Goal: Check status: Check status

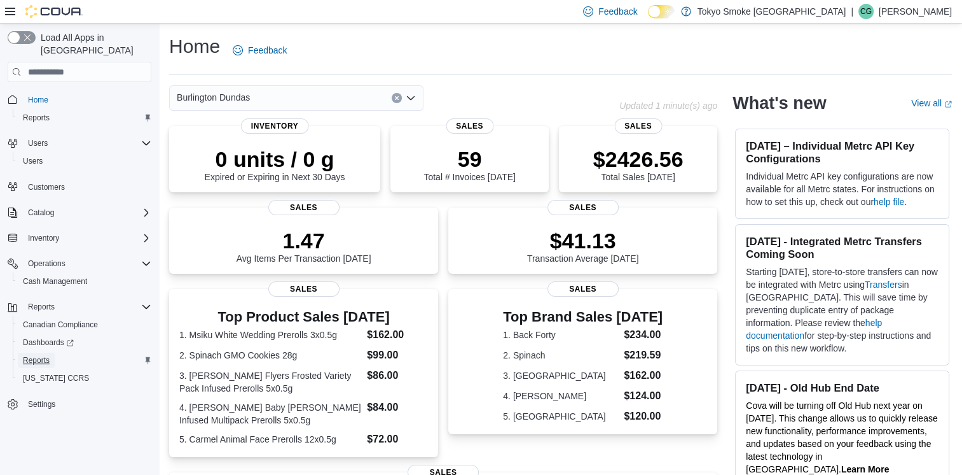
click at [46, 355] on span "Reports" at bounding box center [36, 360] width 27 height 10
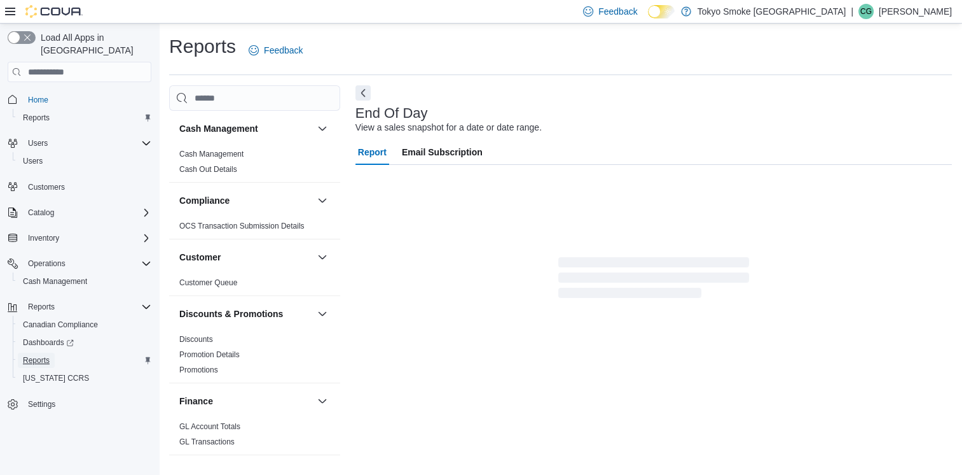
scroll to position [3, 0]
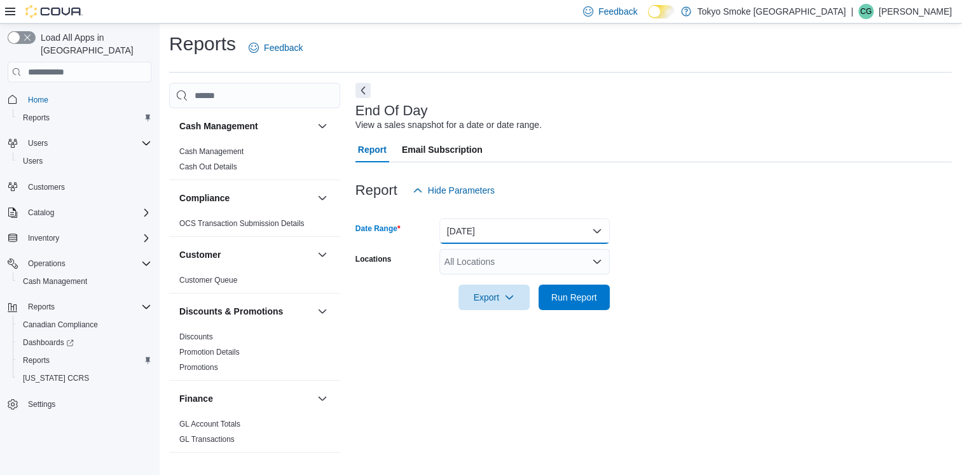
click at [594, 233] on button "[DATE]" at bounding box center [525, 230] width 170 height 25
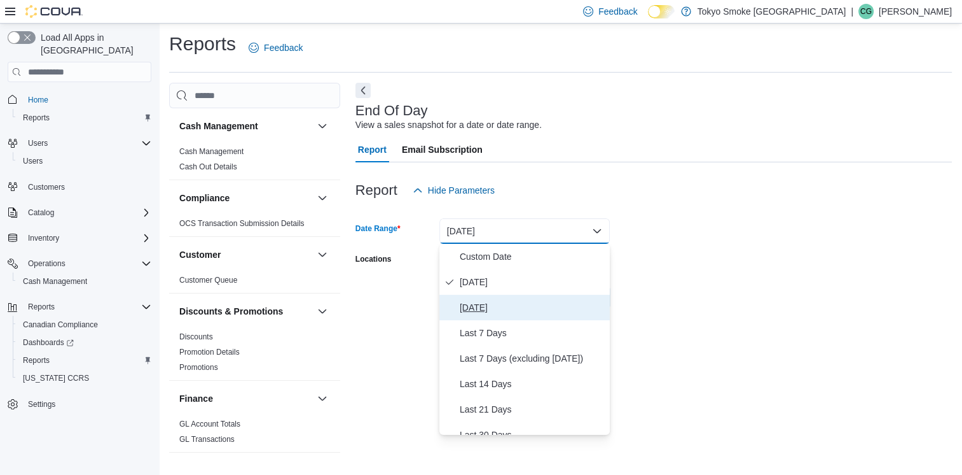
click at [489, 312] on span "[DATE]" at bounding box center [532, 307] width 145 height 15
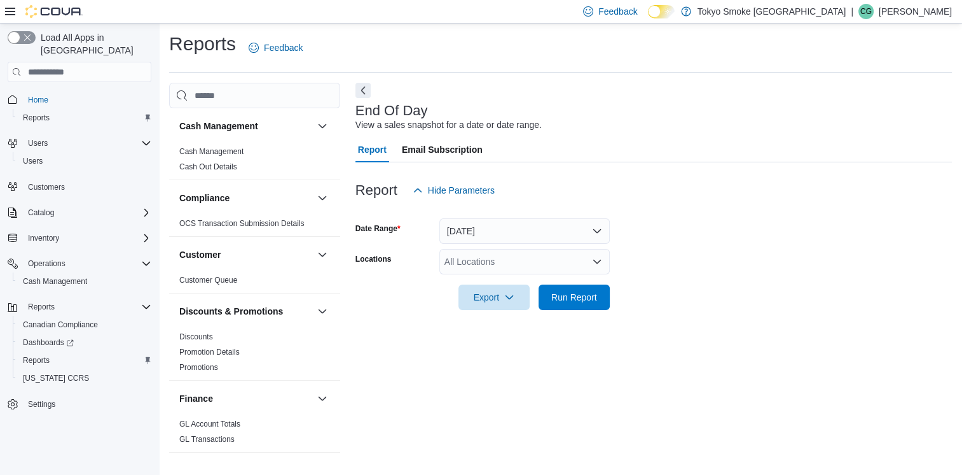
click at [745, 284] on div at bounding box center [654, 279] width 597 height 10
click at [598, 259] on icon "Open list of options" at bounding box center [597, 261] width 10 height 10
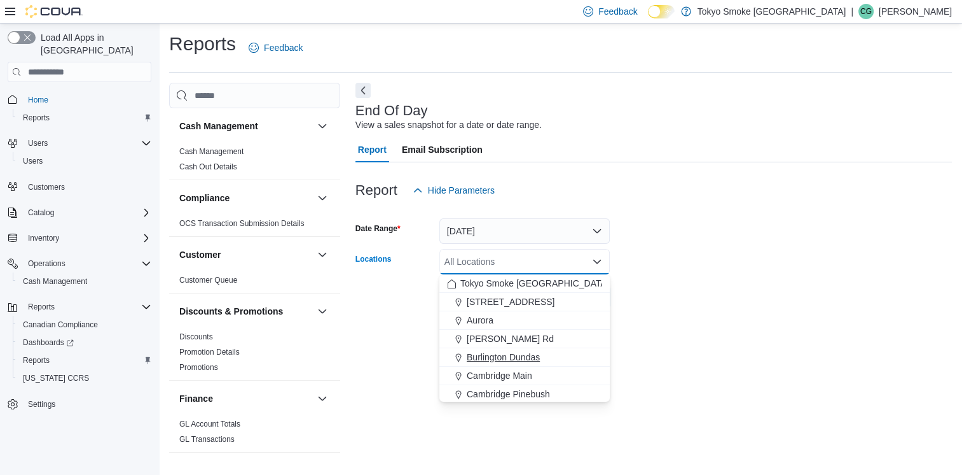
click at [527, 355] on span "Burlington Dundas" at bounding box center [503, 356] width 73 height 13
click at [717, 332] on div "End Of Day View a sales snapshot for a date or date range. Report Email Subscri…" at bounding box center [654, 274] width 597 height 382
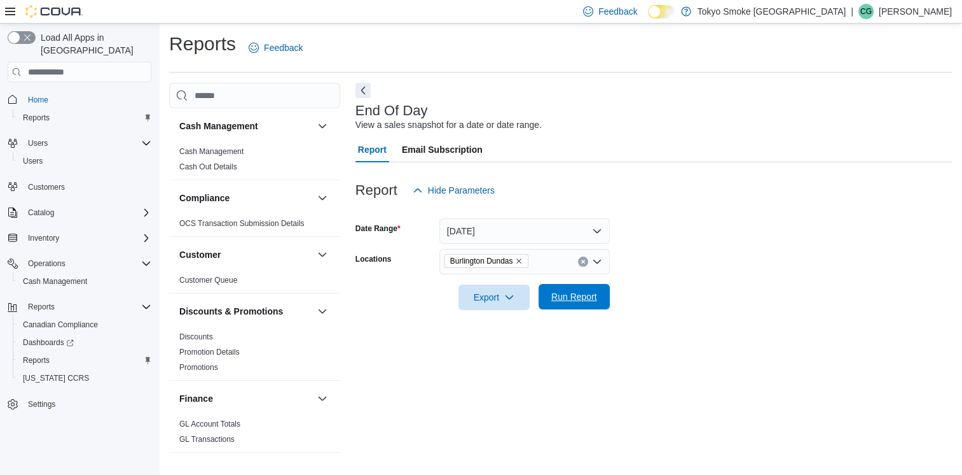
click at [584, 298] on span "Run Report" at bounding box center [574, 296] width 46 height 13
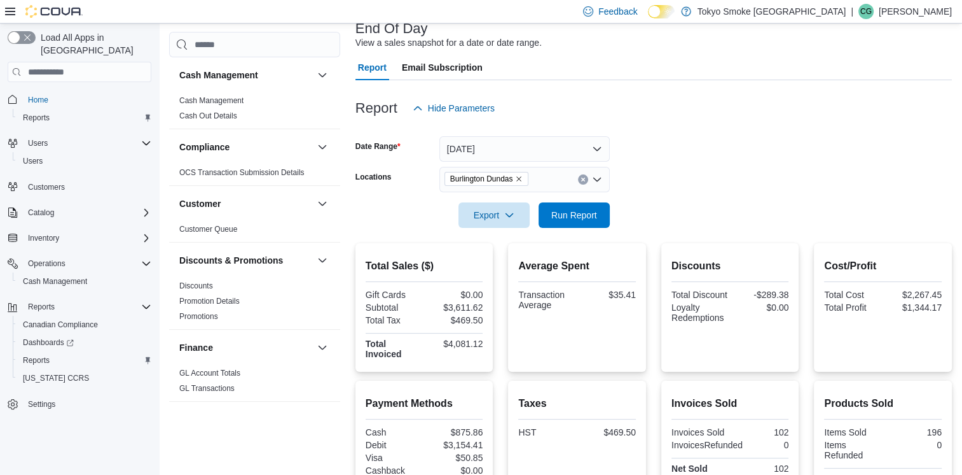
scroll to position [74, 0]
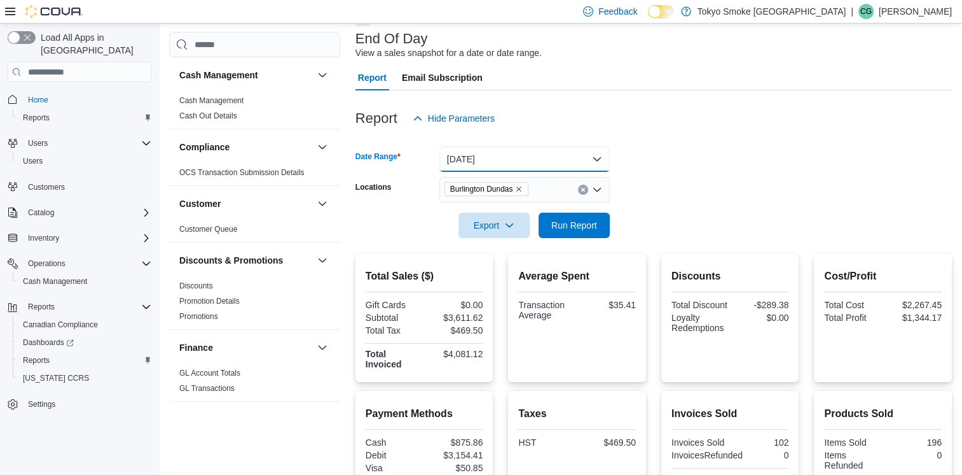
click at [597, 159] on button "[DATE]" at bounding box center [525, 158] width 170 height 25
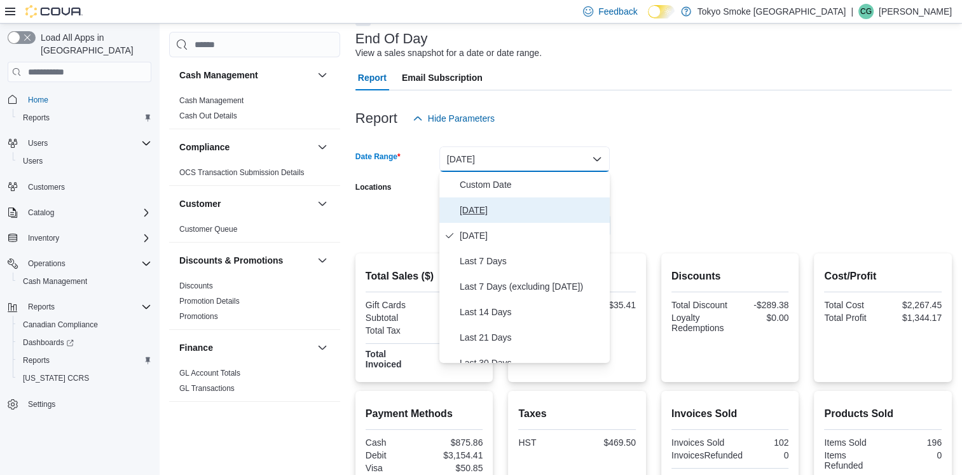
click at [484, 211] on span "[DATE]" at bounding box center [532, 209] width 145 height 15
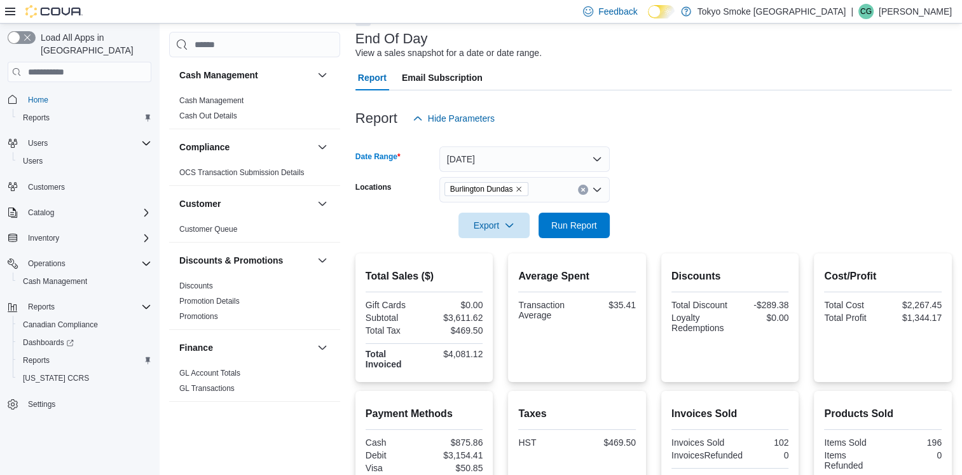
click at [751, 170] on form "Date Range [DATE] Locations [GEOGRAPHIC_DATA] Dundas Export Run Report" at bounding box center [654, 184] width 597 height 107
click at [590, 226] on span "Run Report" at bounding box center [574, 224] width 46 height 13
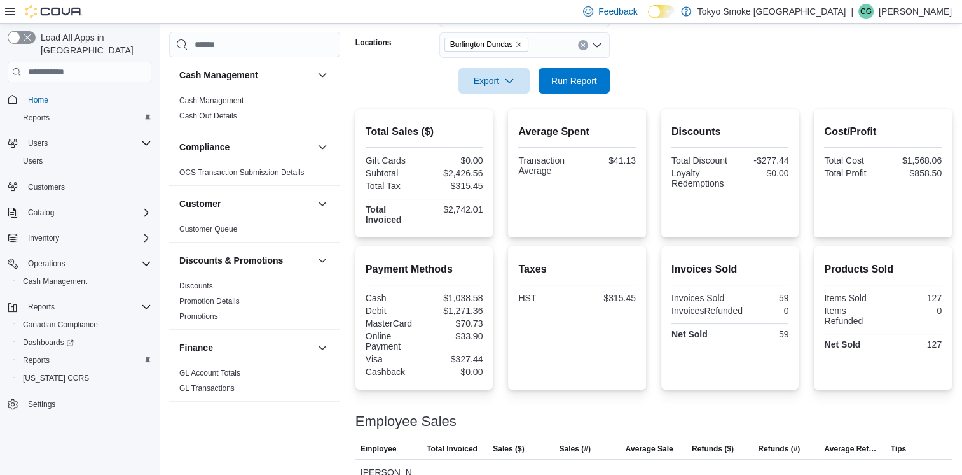
scroll to position [265, 0]
